Goal: Information Seeking & Learning: Learn about a topic

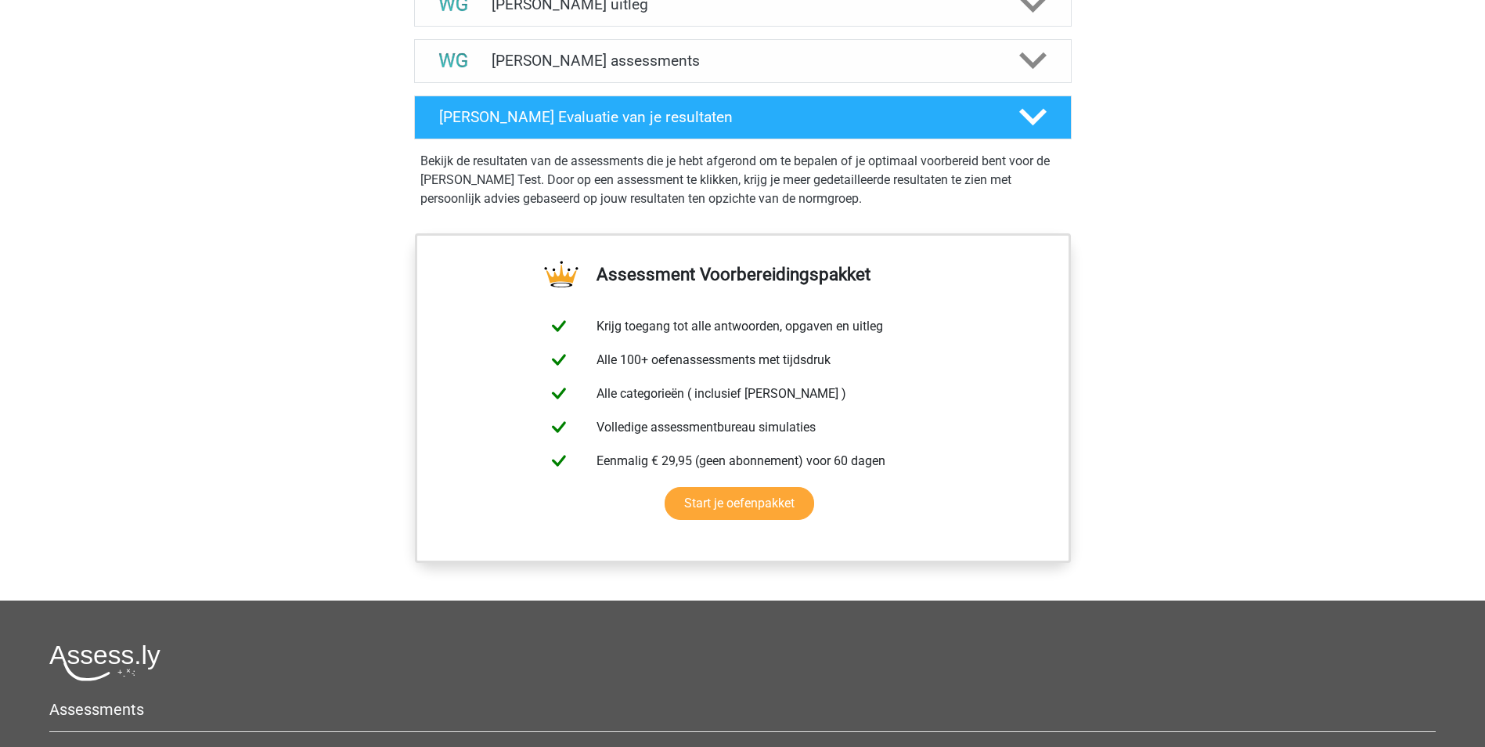
scroll to position [794, 0]
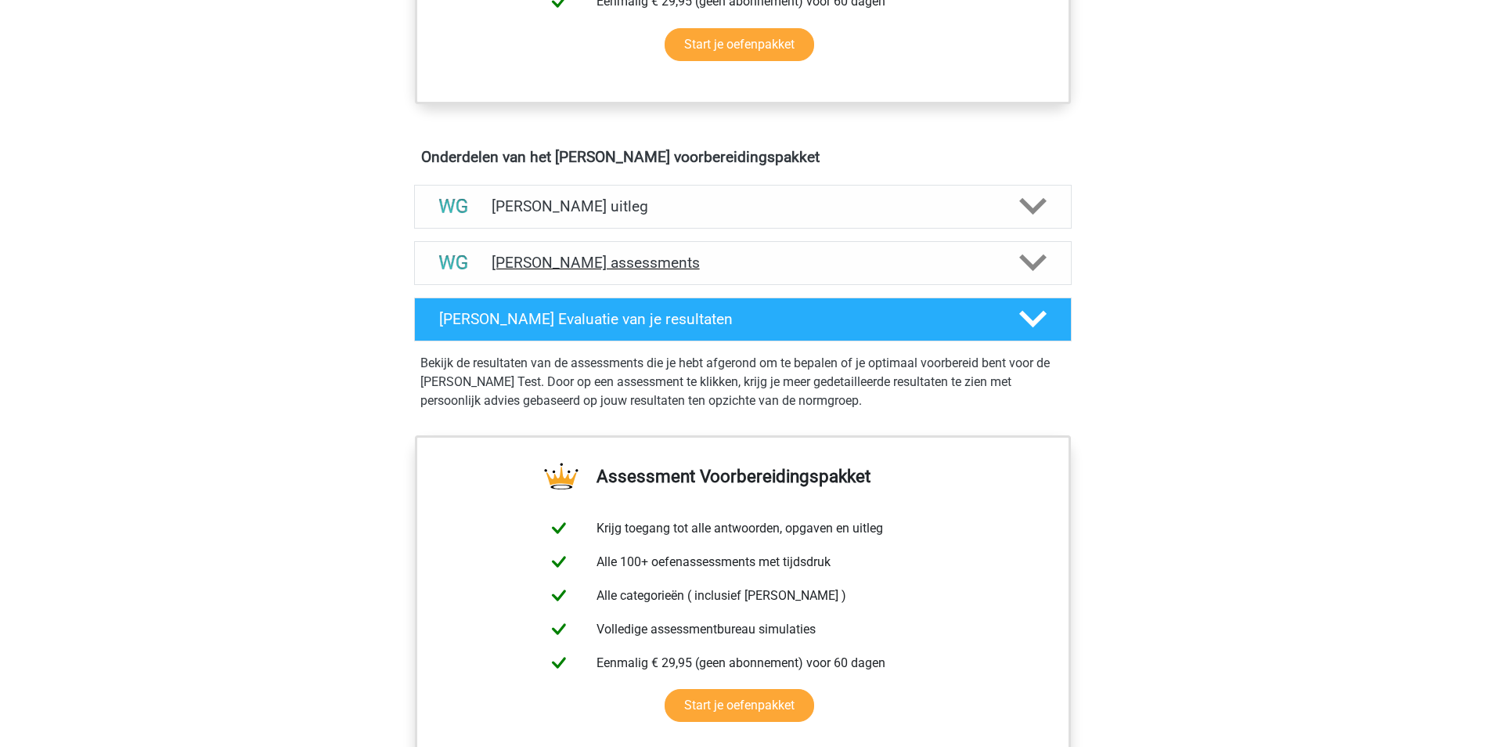
click at [1032, 262] on icon at bounding box center [1032, 262] width 27 height 27
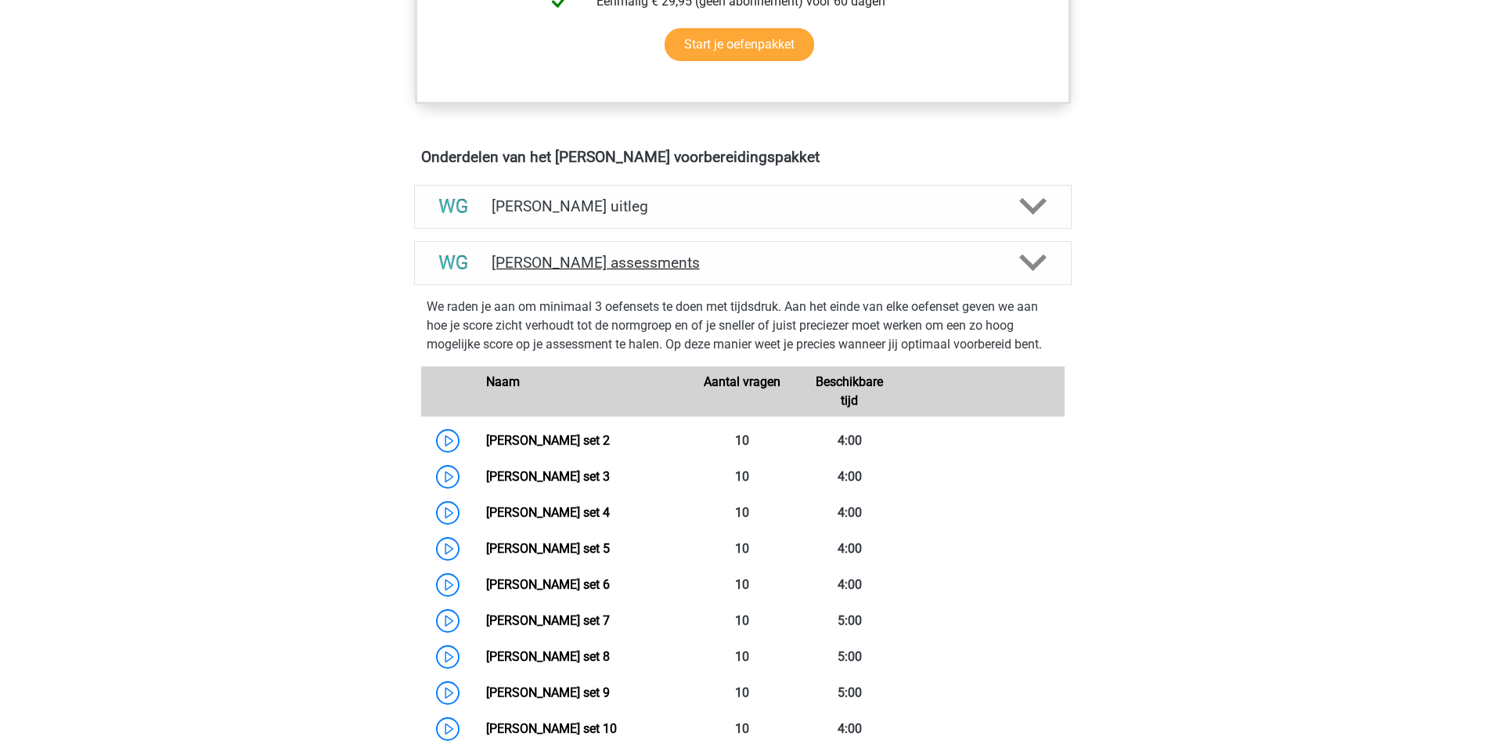
click at [1032, 262] on icon at bounding box center [1032, 262] width 27 height 27
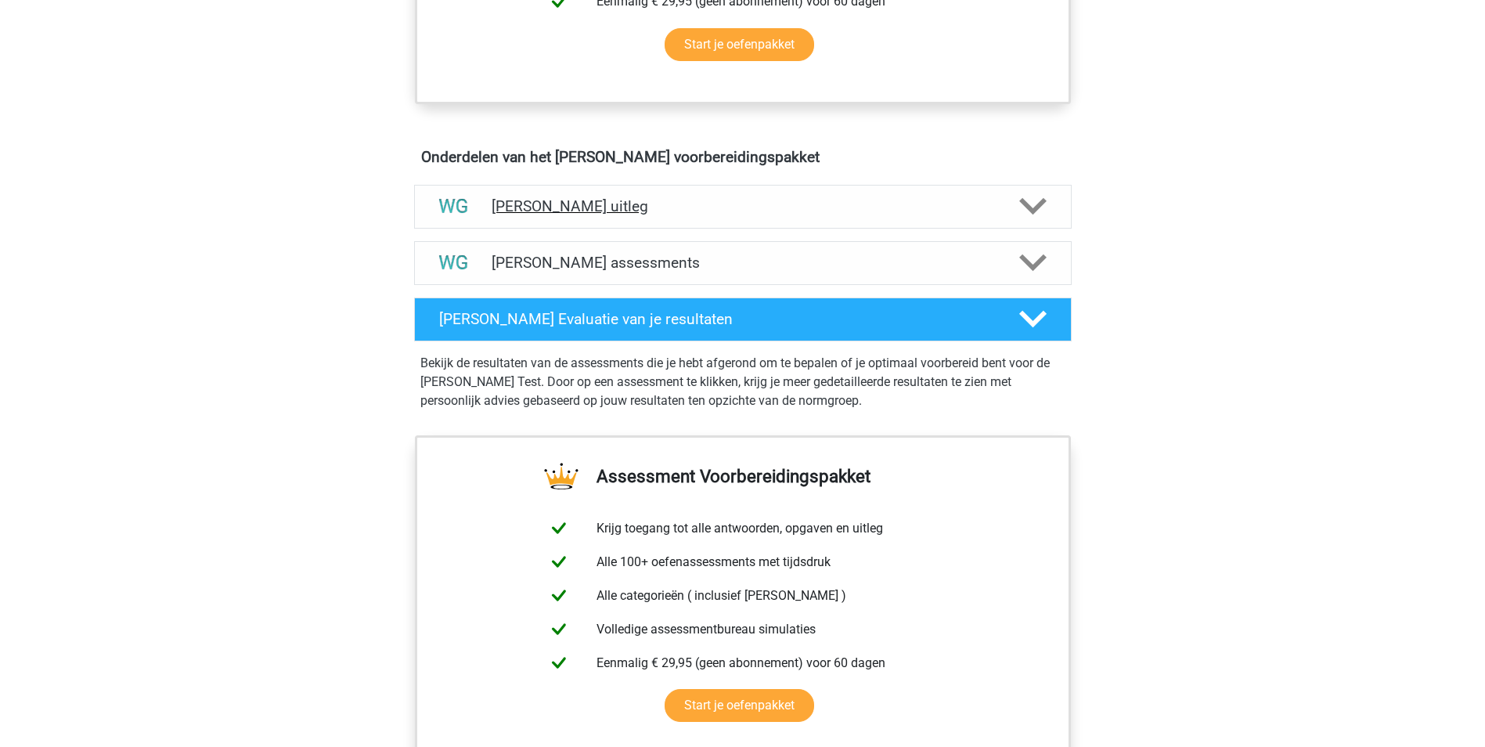
click at [1032, 185] on div "[PERSON_NAME] uitleg" at bounding box center [743, 207] width 658 height 44
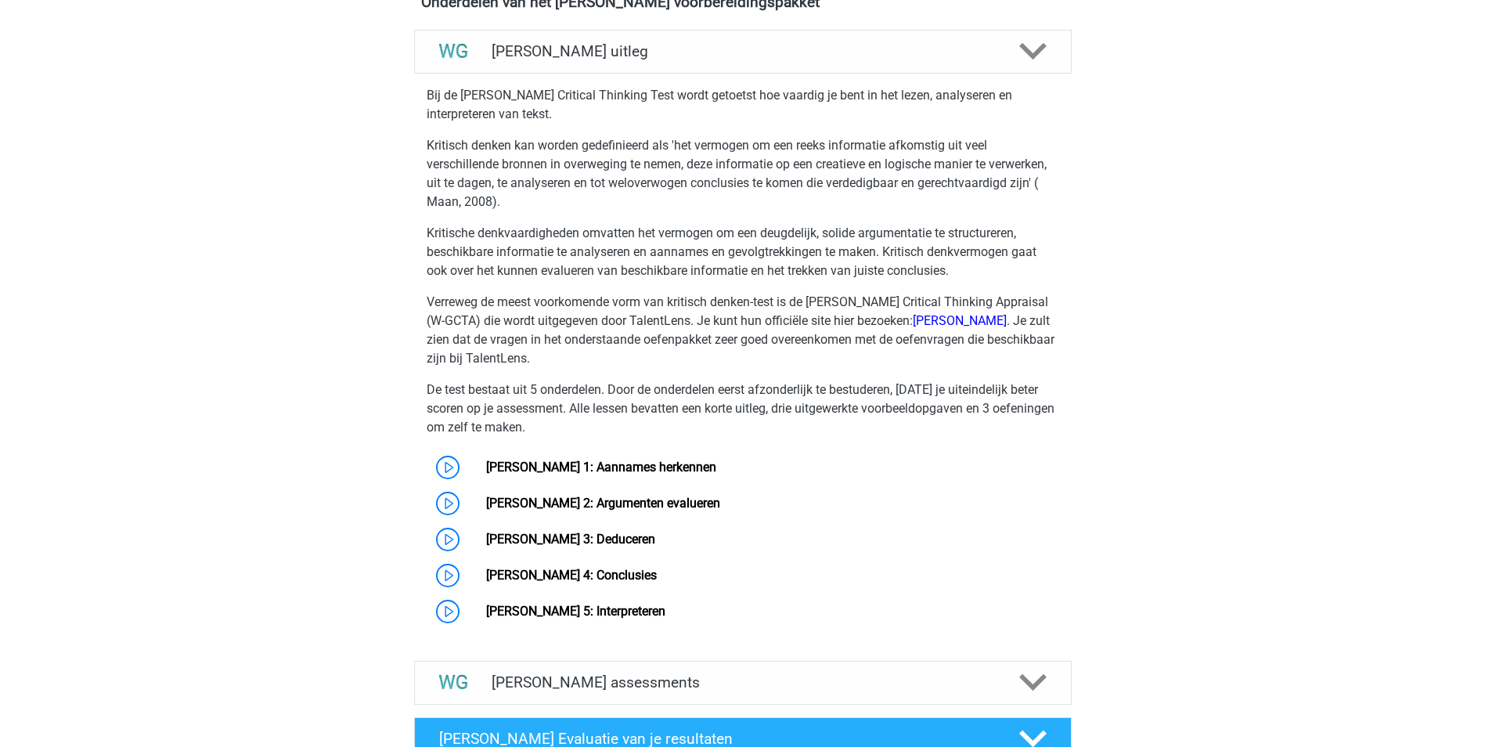
scroll to position [950, 0]
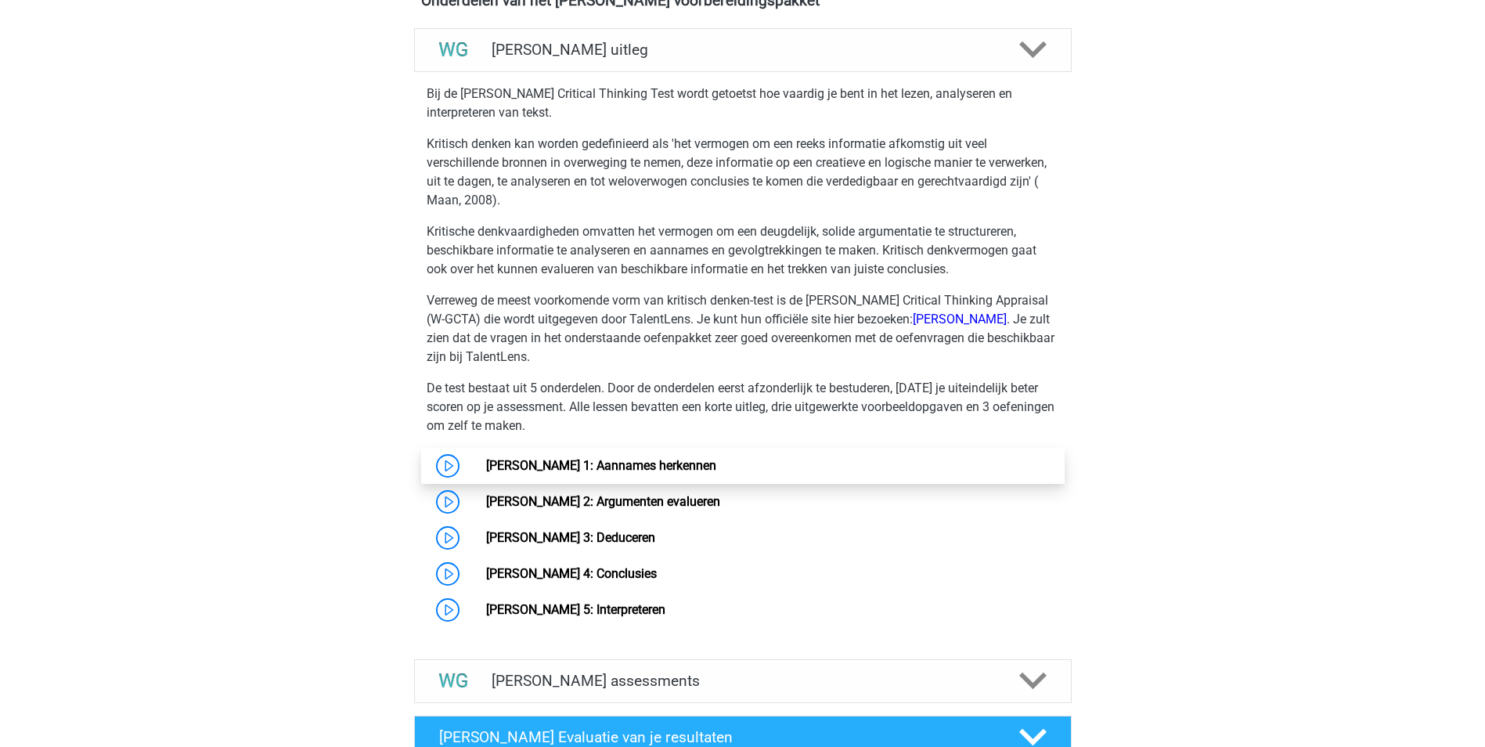
click at [644, 471] on link "Watson Glaser 1: Aannames herkennen" at bounding box center [601, 465] width 230 height 15
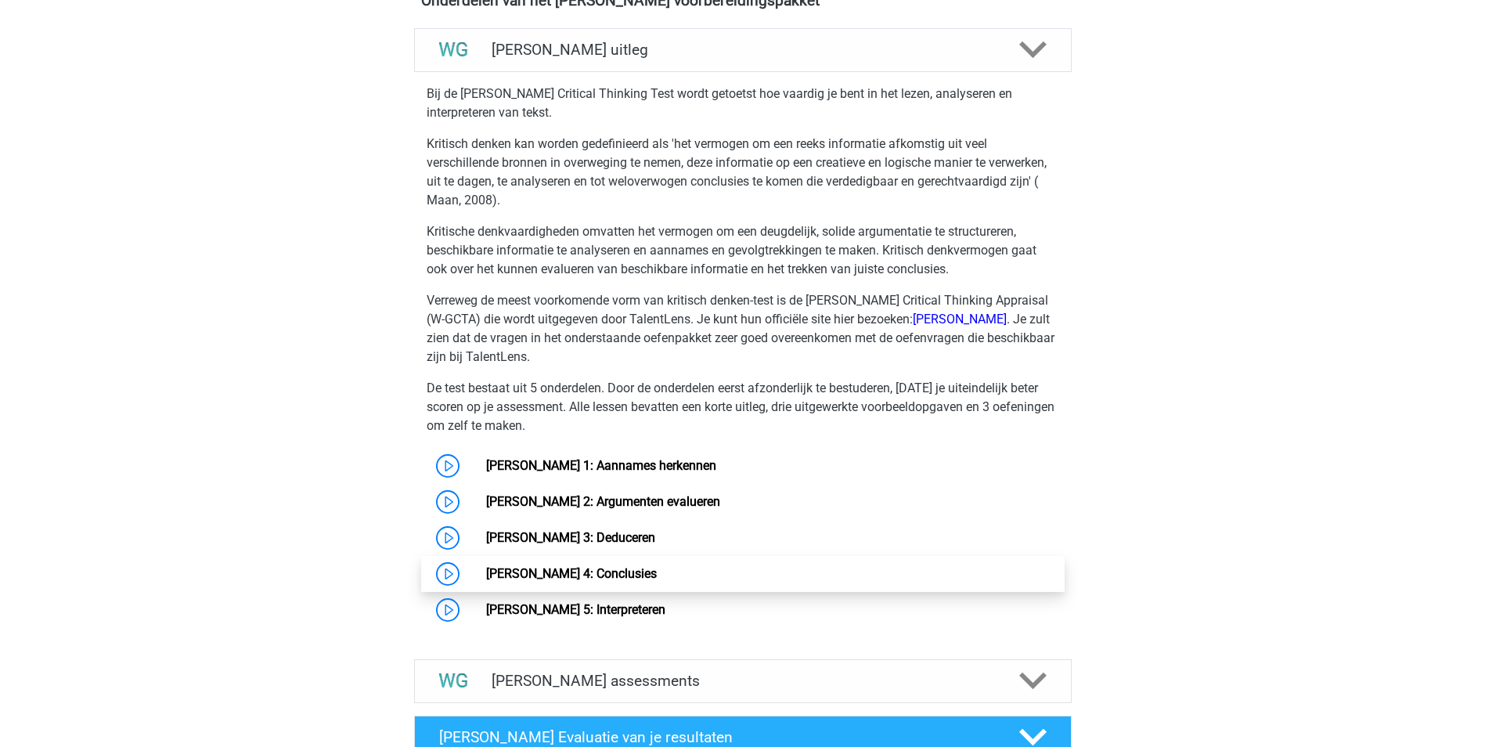
click at [486, 576] on link "[PERSON_NAME] 4: Conclusies" at bounding box center [571, 573] width 171 height 15
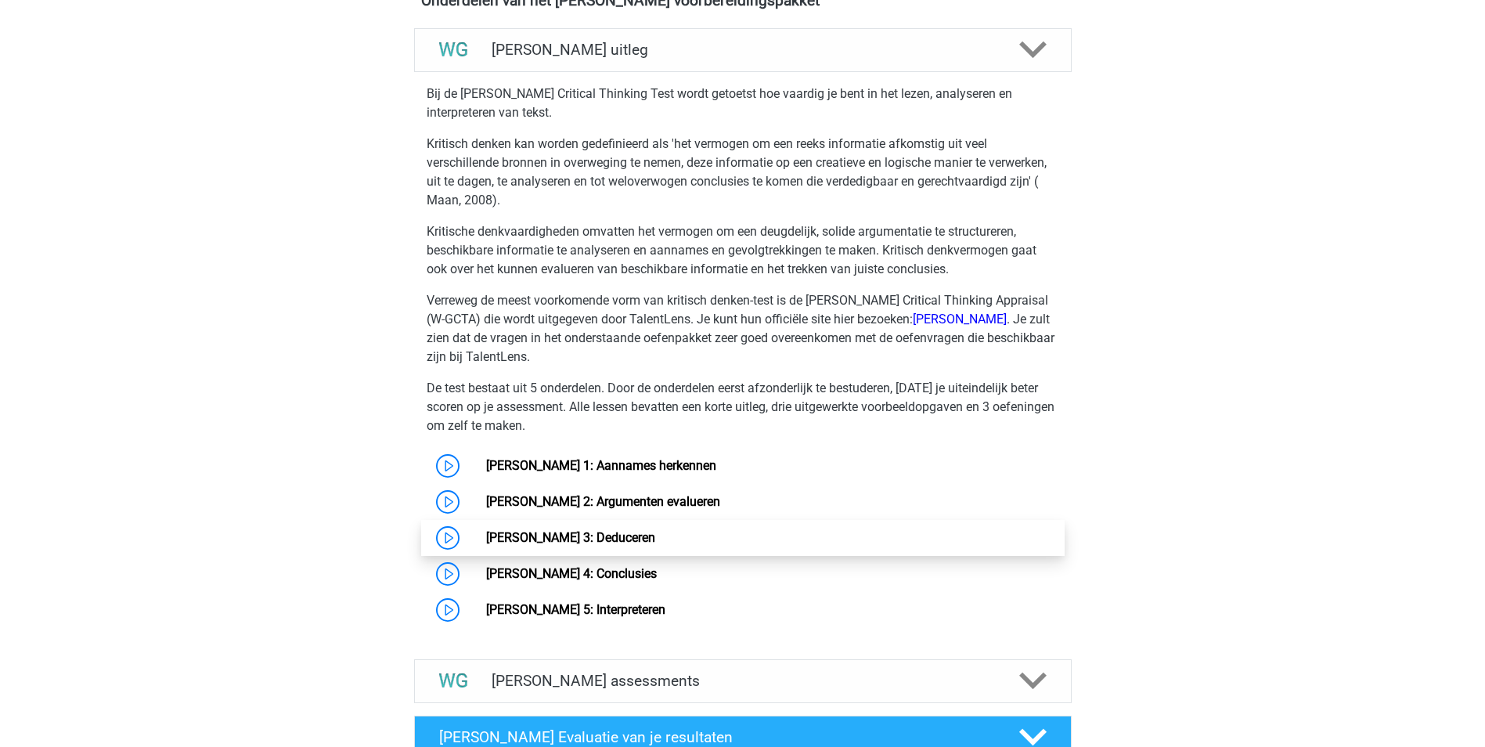
click at [502, 543] on link "Watson Glaser 3: Deduceren" at bounding box center [570, 537] width 169 height 15
